Goal: Obtain resource: Obtain resource

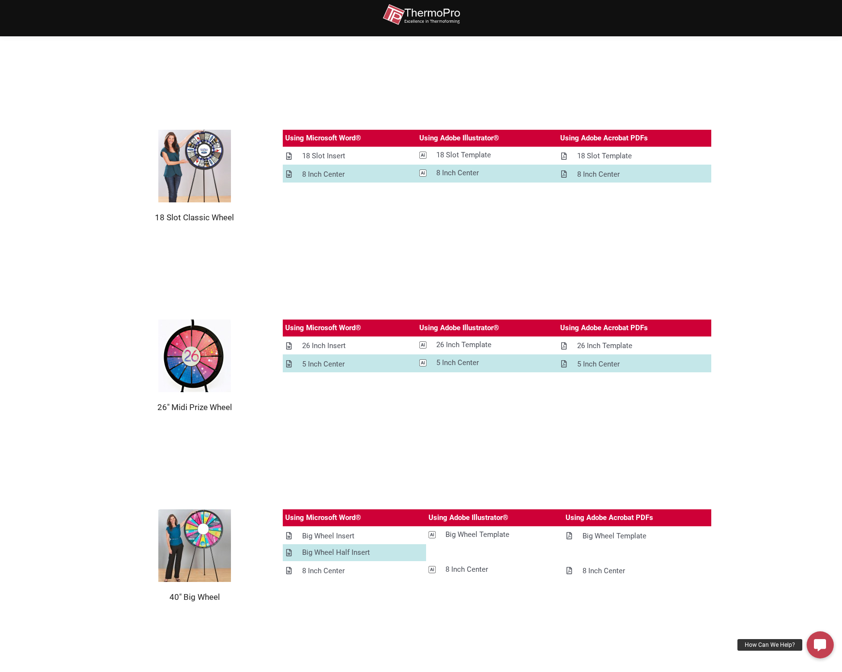
scroll to position [503, 0]
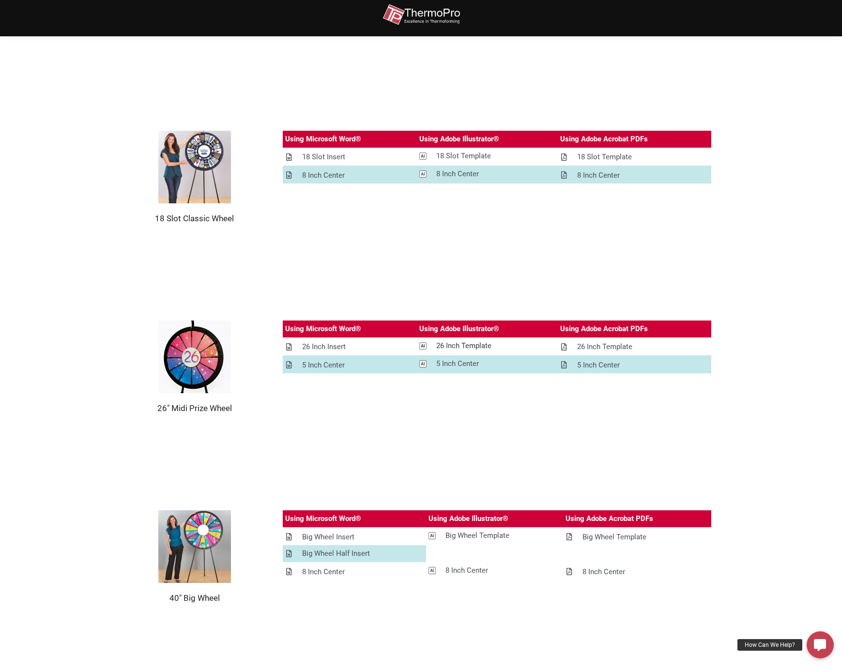
click at [452, 344] on div "26 Inch Template" at bounding box center [463, 346] width 55 height 12
click at [461, 362] on div "5 Inch Center" at bounding box center [457, 364] width 43 height 12
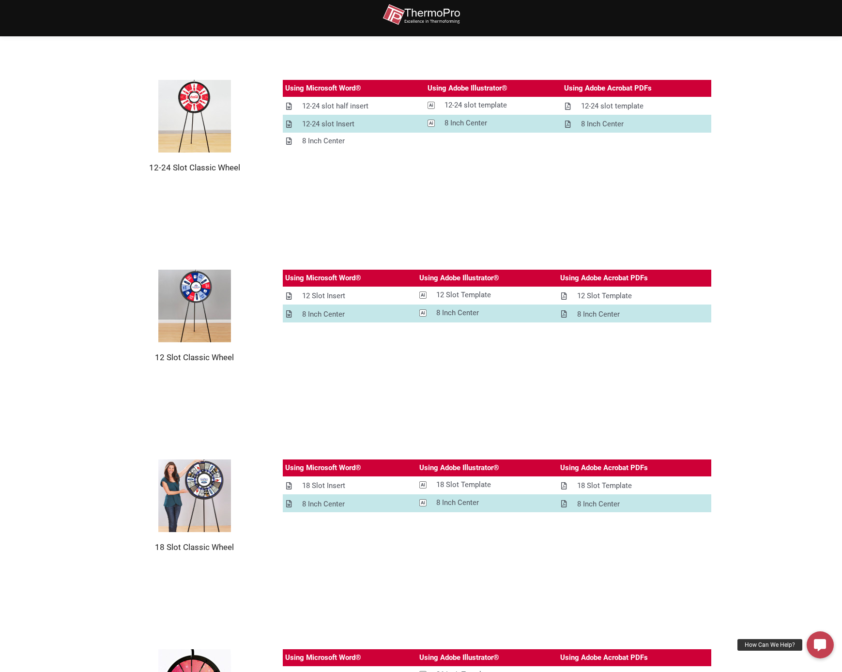
scroll to position [174, 0]
click at [472, 105] on div "12-24 slot template" at bounding box center [476, 105] width 62 height 12
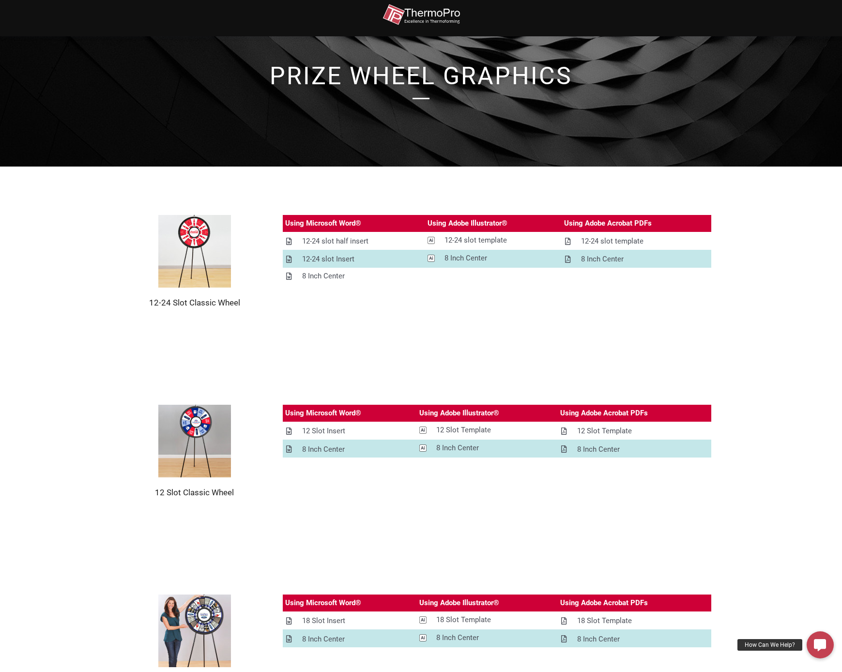
scroll to position [42, 0]
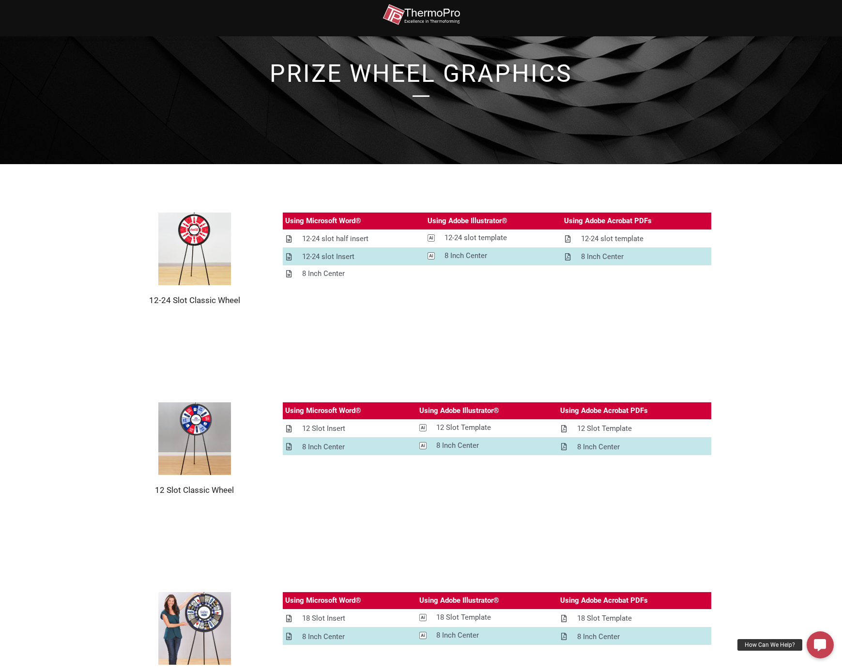
click at [424, 15] on img at bounding box center [421, 15] width 77 height 22
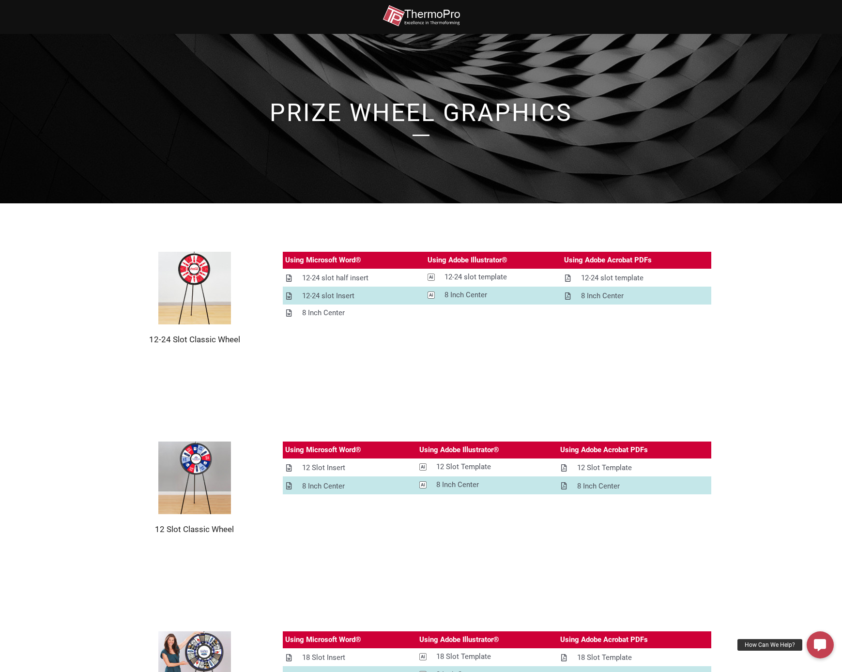
scroll to position [0, 0]
click at [430, 16] on img at bounding box center [421, 16] width 77 height 22
click at [200, 274] on img at bounding box center [194, 288] width 73 height 73
